Goal: Transaction & Acquisition: Purchase product/service

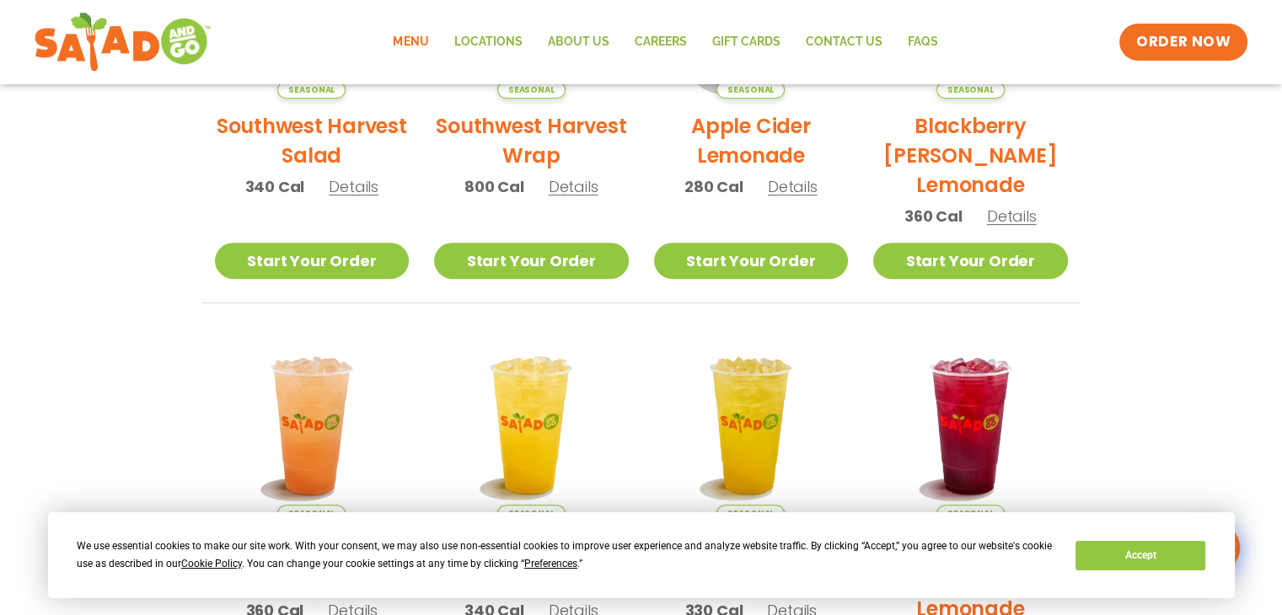
scroll to position [421, 0]
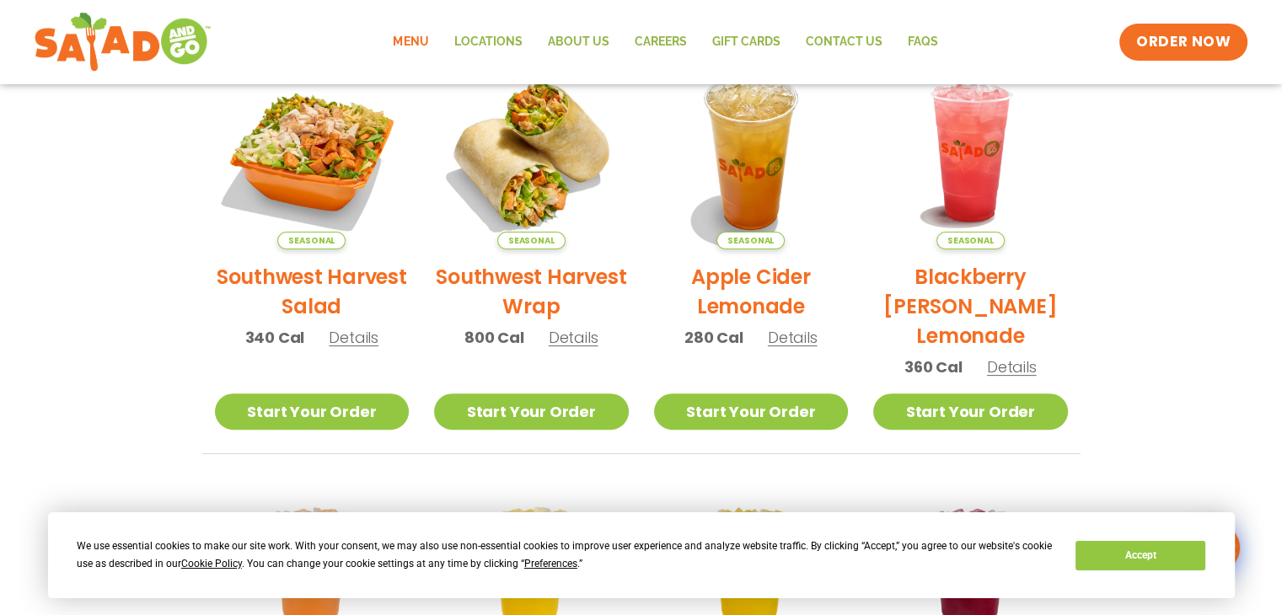
click at [524, 268] on h2 "Southwest Harvest Wrap" at bounding box center [531, 291] width 195 height 59
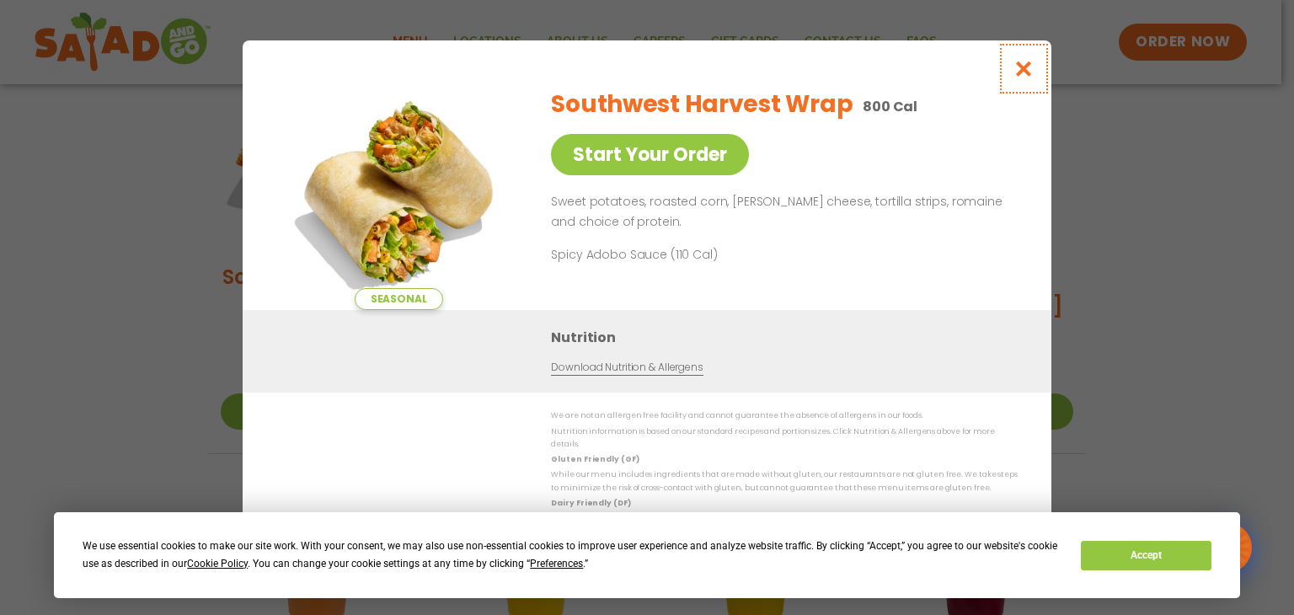
click at [1028, 78] on icon "Close modal" at bounding box center [1024, 69] width 21 height 18
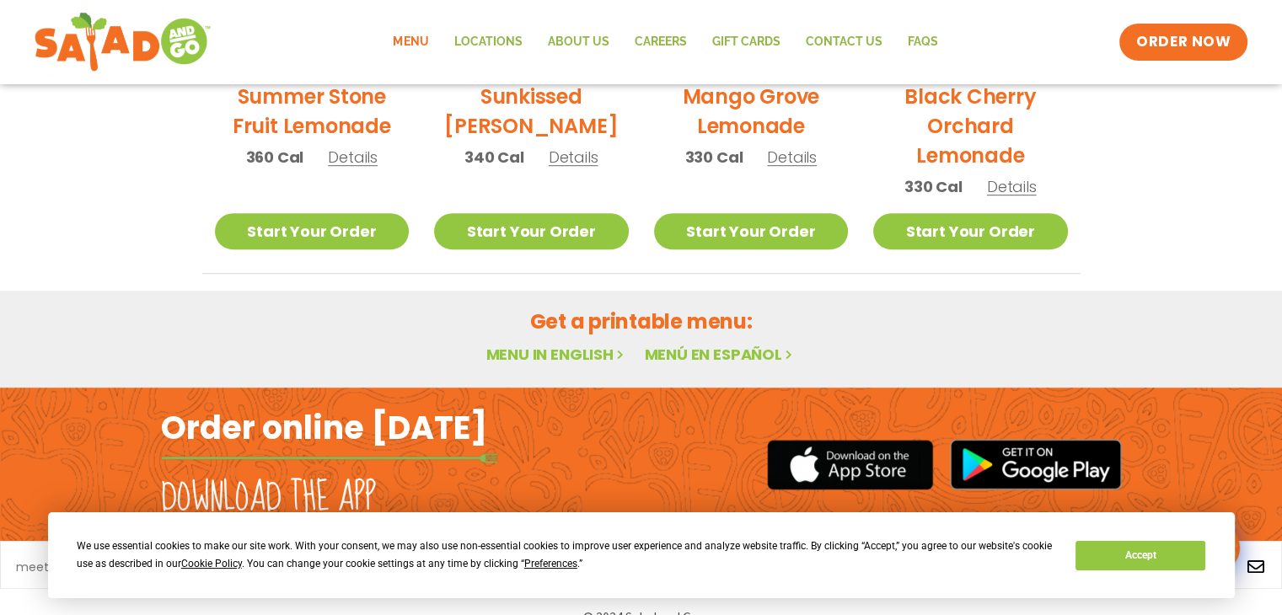
scroll to position [1055, 0]
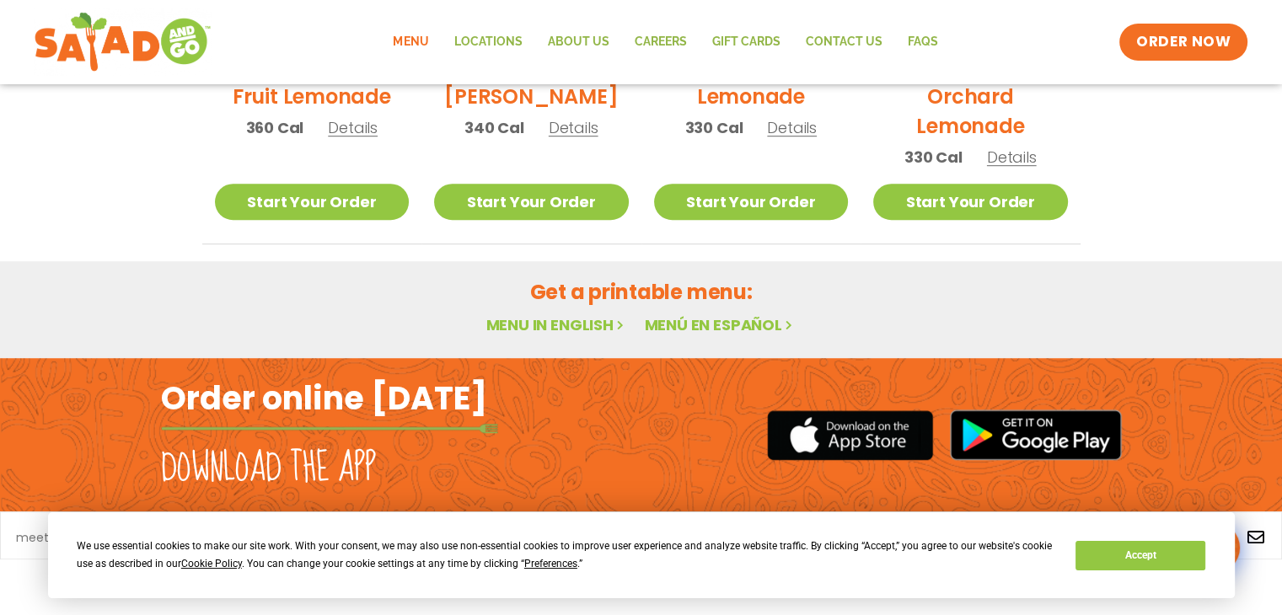
click at [538, 320] on link "Menu in English" at bounding box center [556, 324] width 142 height 21
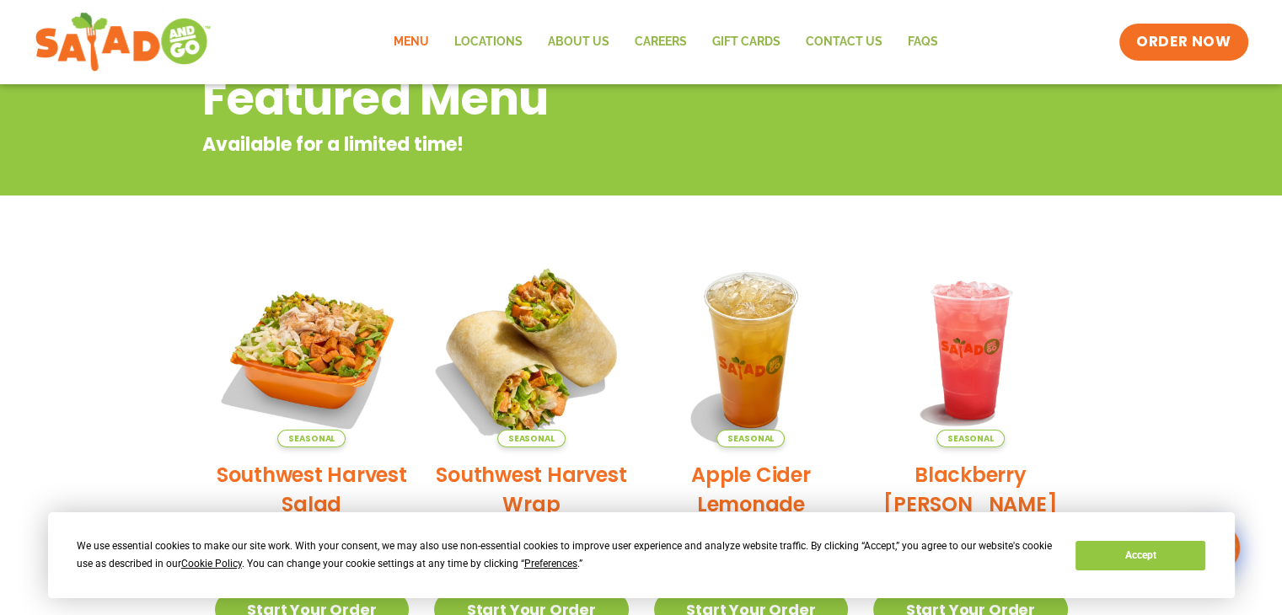
scroll to position [381, 0]
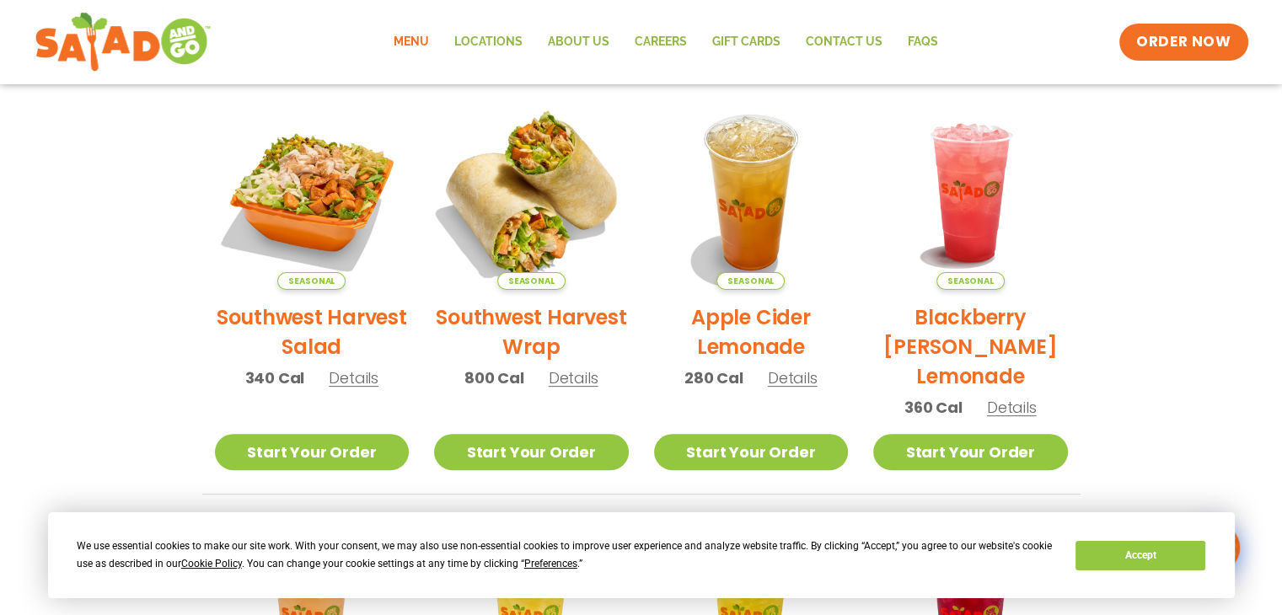
click at [529, 258] on img at bounding box center [531, 192] width 228 height 228
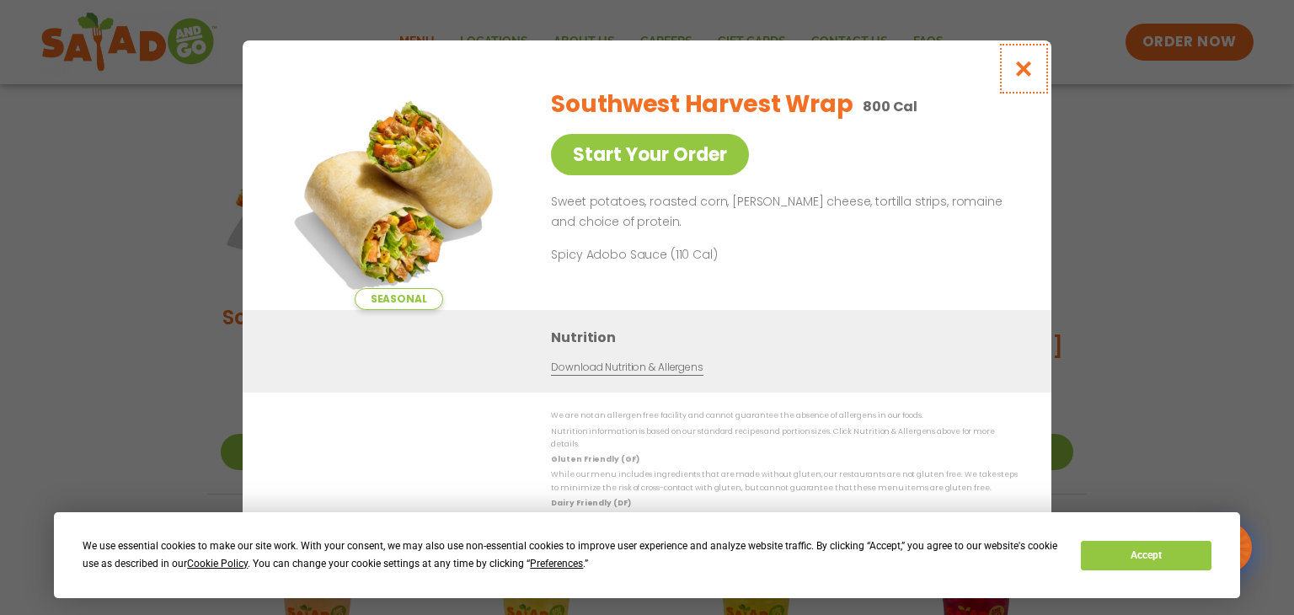
click at [1026, 78] on icon "Close modal" at bounding box center [1024, 69] width 21 height 18
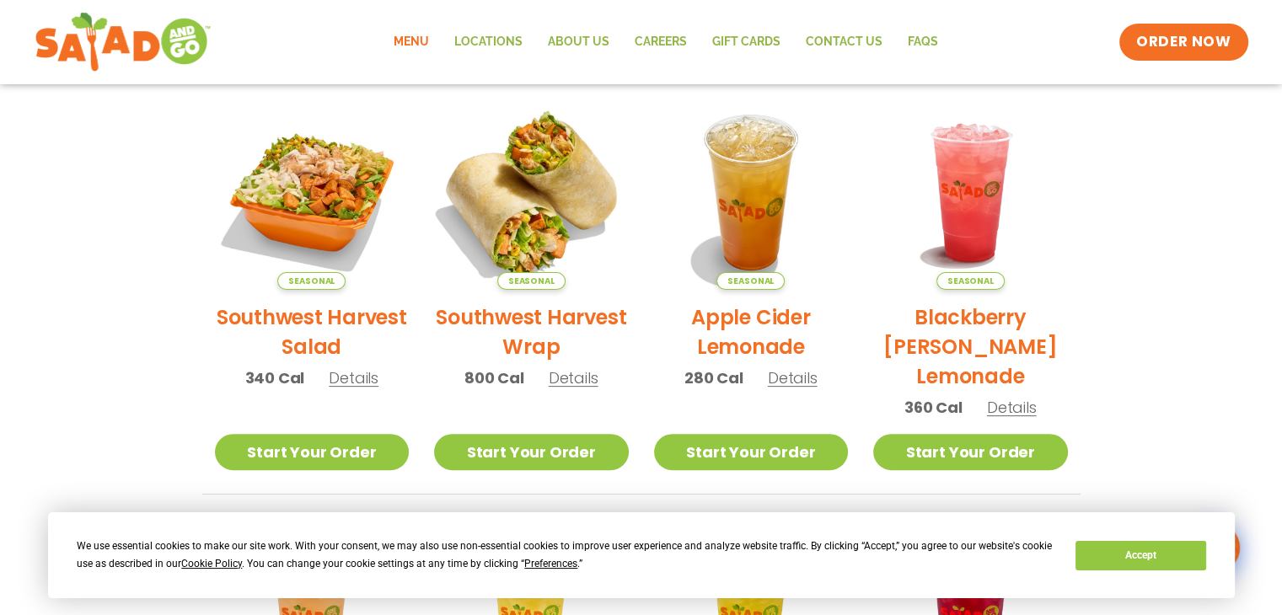
click at [549, 212] on img at bounding box center [531, 192] width 228 height 228
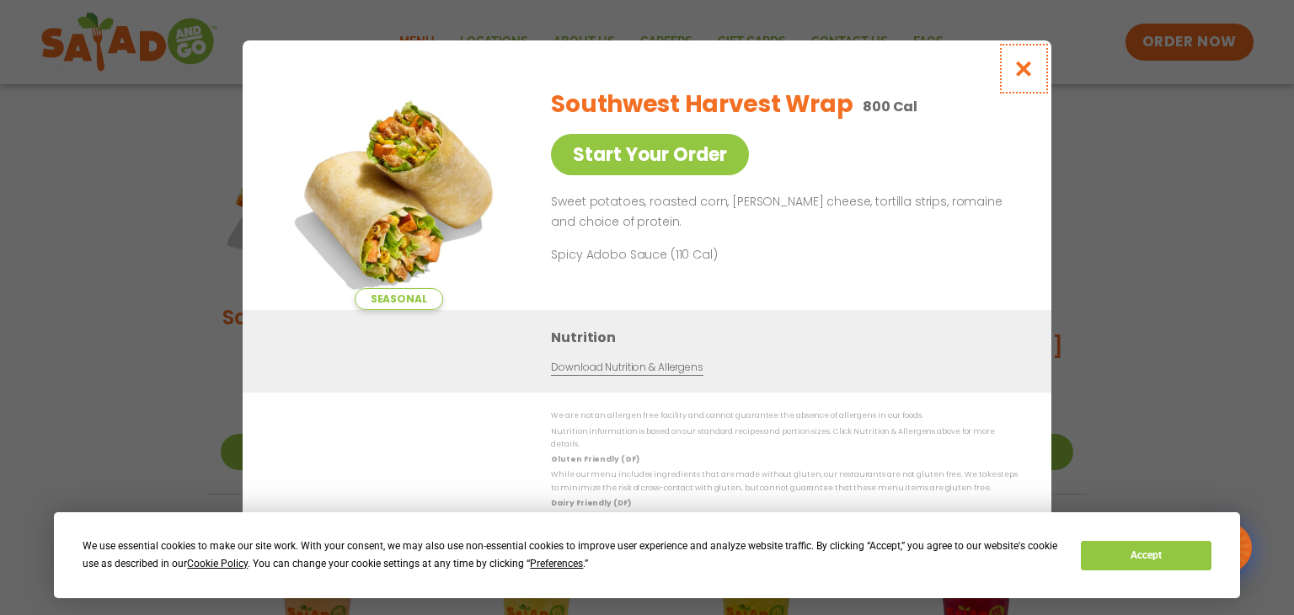
click at [1029, 78] on icon "Close modal" at bounding box center [1024, 69] width 21 height 18
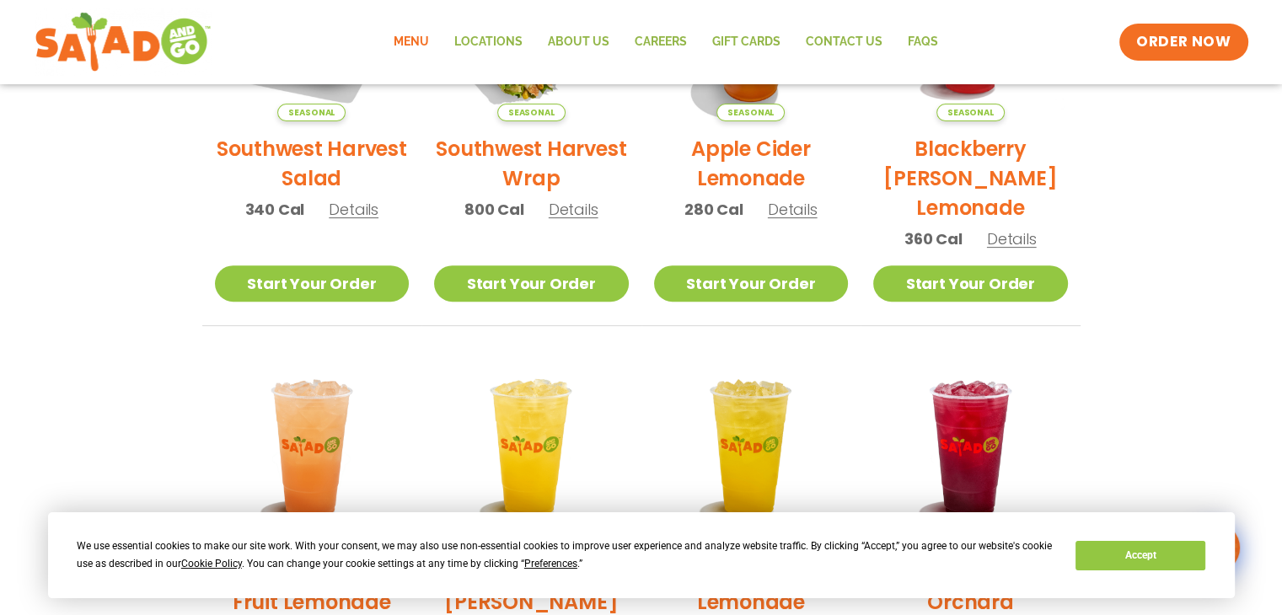
scroll to position [465, 0]
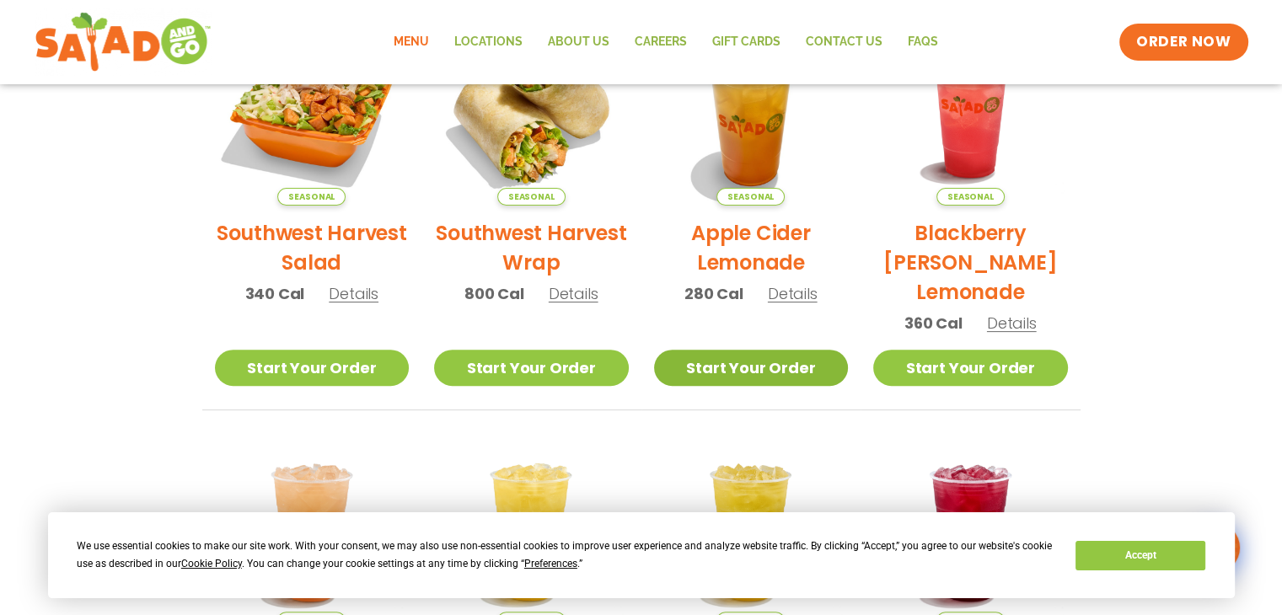
click at [731, 368] on link "Start Your Order" at bounding box center [751, 368] width 195 height 36
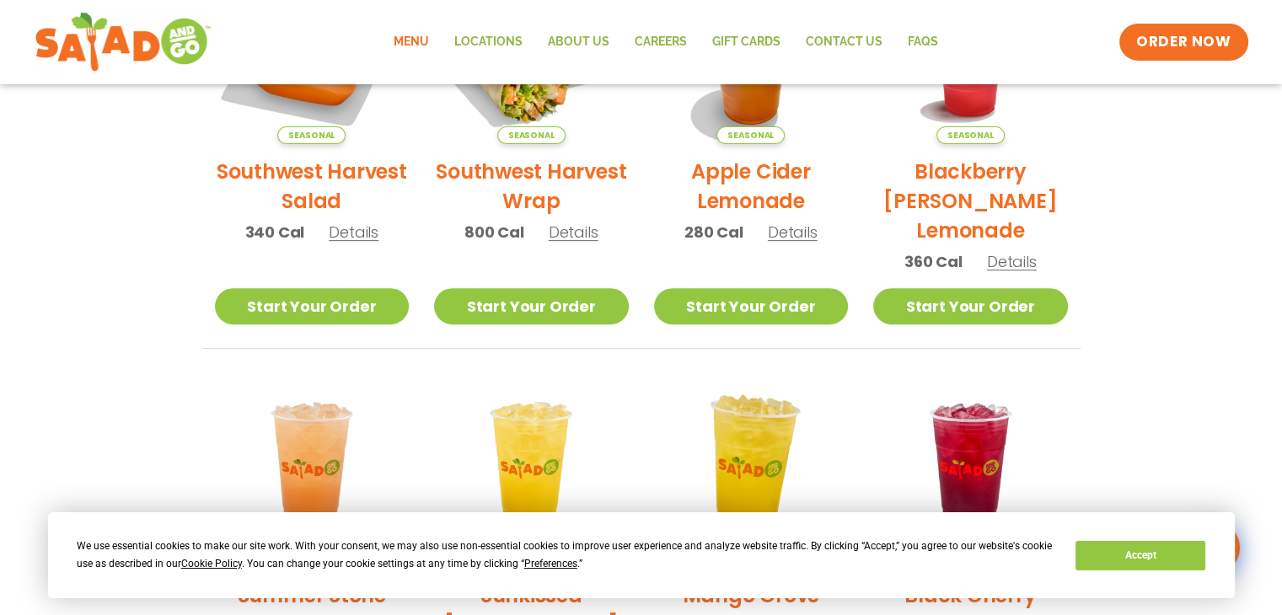
scroll to position [590, 0]
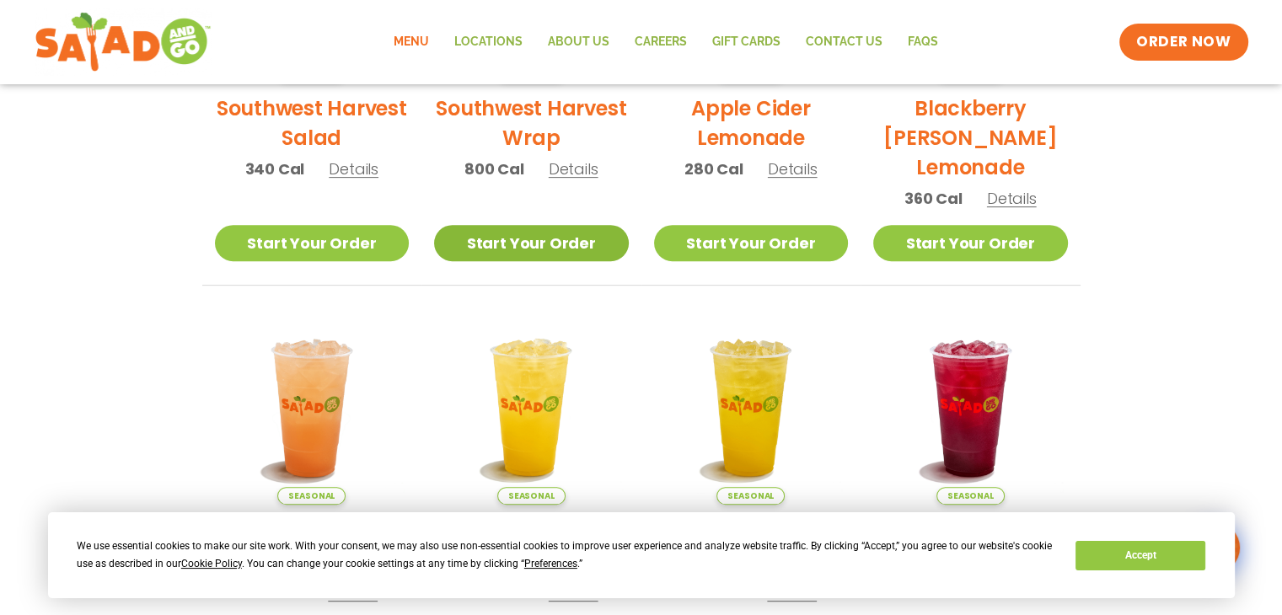
click at [499, 244] on link "Start Your Order" at bounding box center [531, 243] width 195 height 36
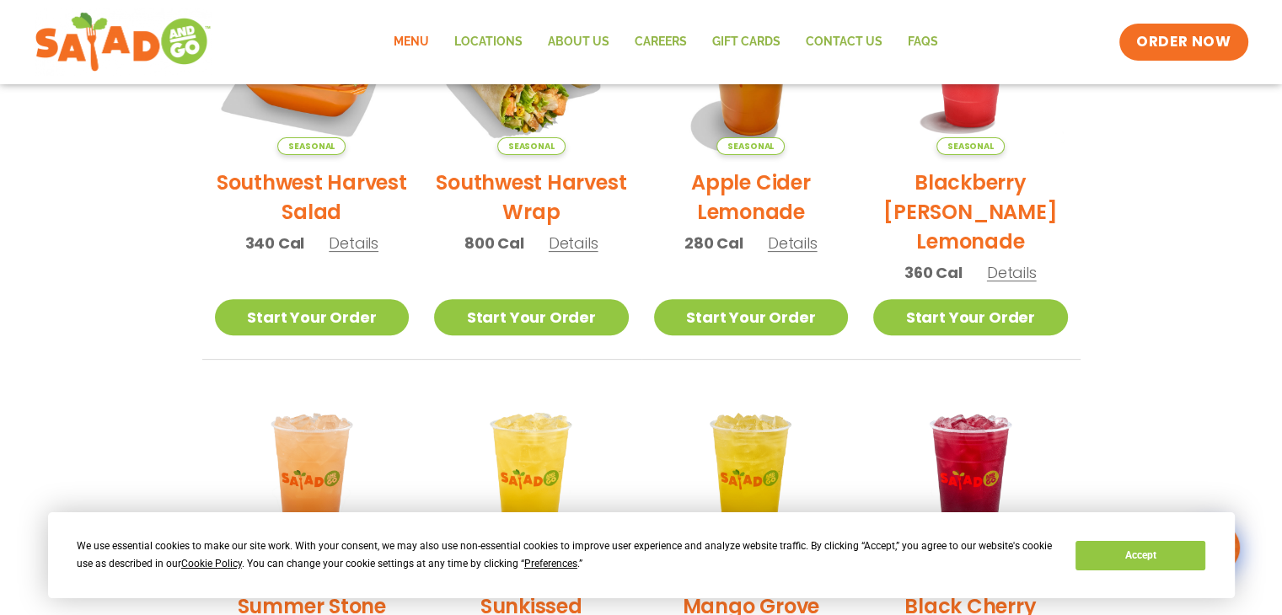
scroll to position [465, 0]
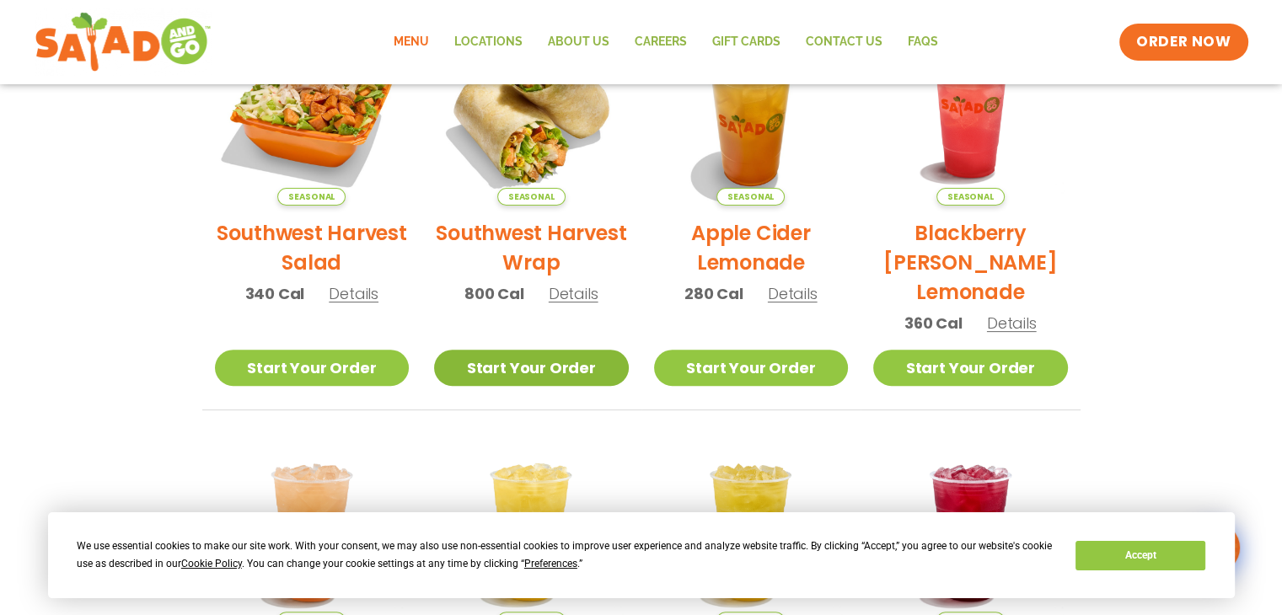
click at [532, 364] on link "Start Your Order" at bounding box center [531, 368] width 195 height 36
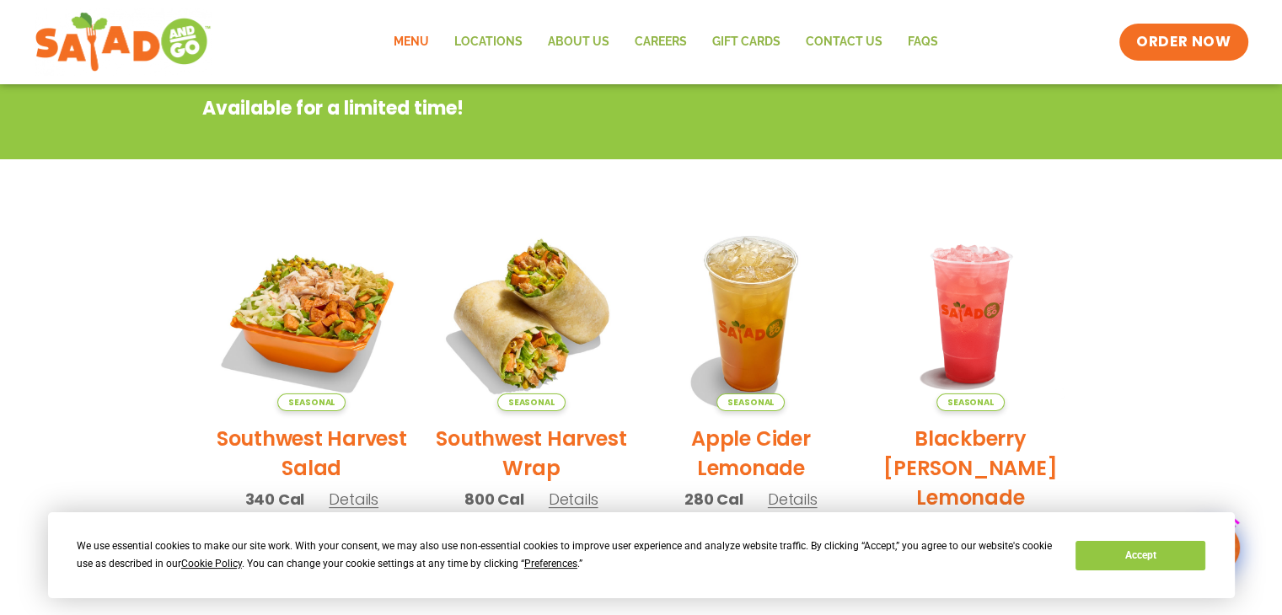
scroll to position [337, 0]
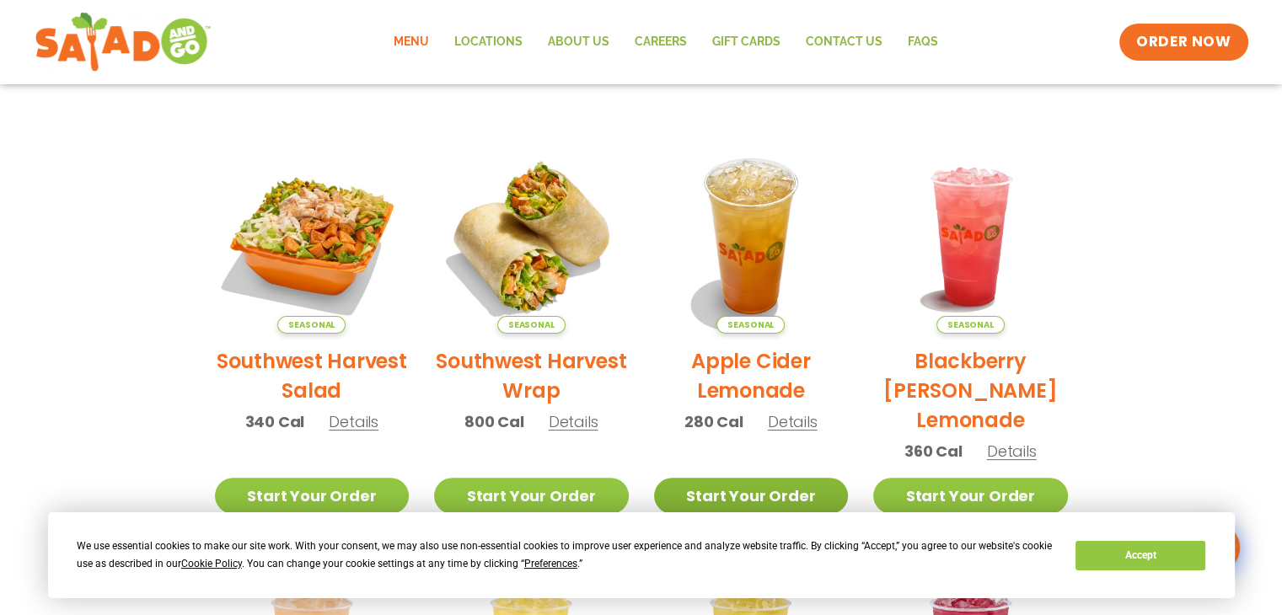
click at [739, 483] on link "Start Your Order" at bounding box center [751, 496] width 195 height 36
